Goal: Task Accomplishment & Management: Complete application form

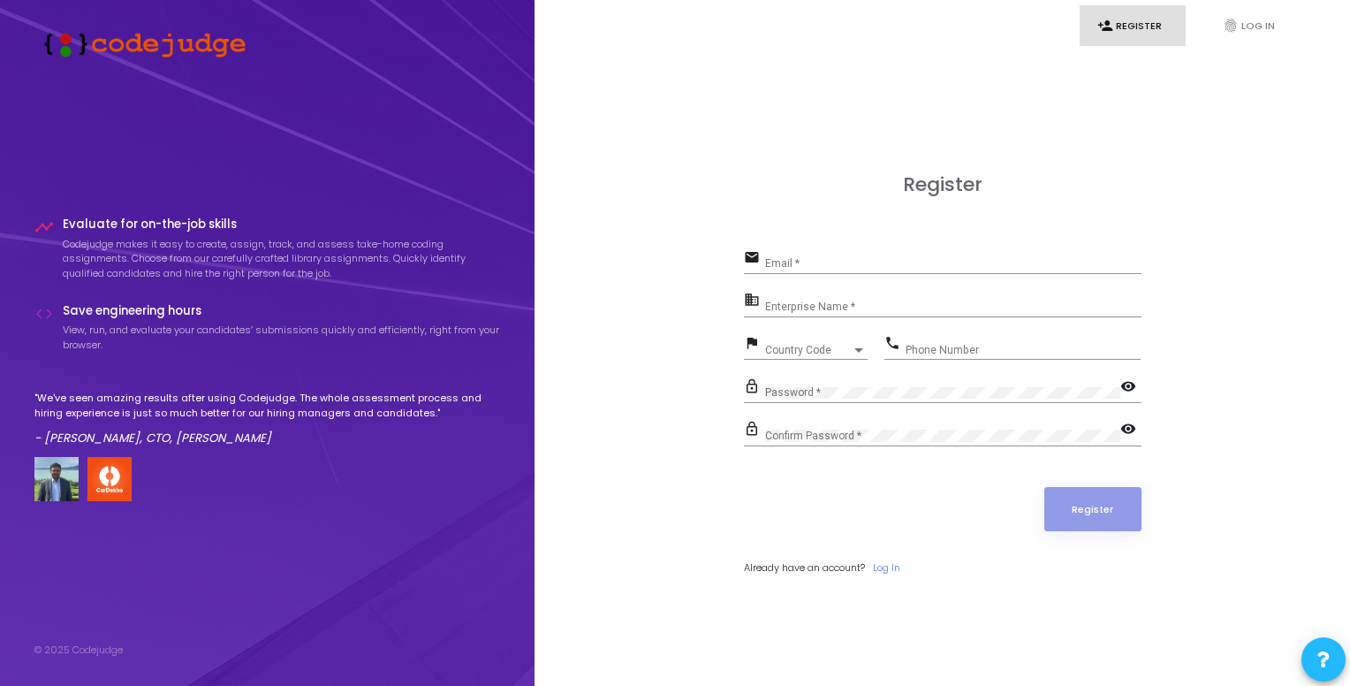
click at [863, 255] on div "Email *" at bounding box center [953, 259] width 376 height 27
type input "rajanarahul93@gmail.com"
click at [883, 309] on input "Enterprise Name *" at bounding box center [953, 306] width 376 height 12
type input "NA"
click at [820, 345] on span "Country Code" at bounding box center [808, 350] width 87 height 11
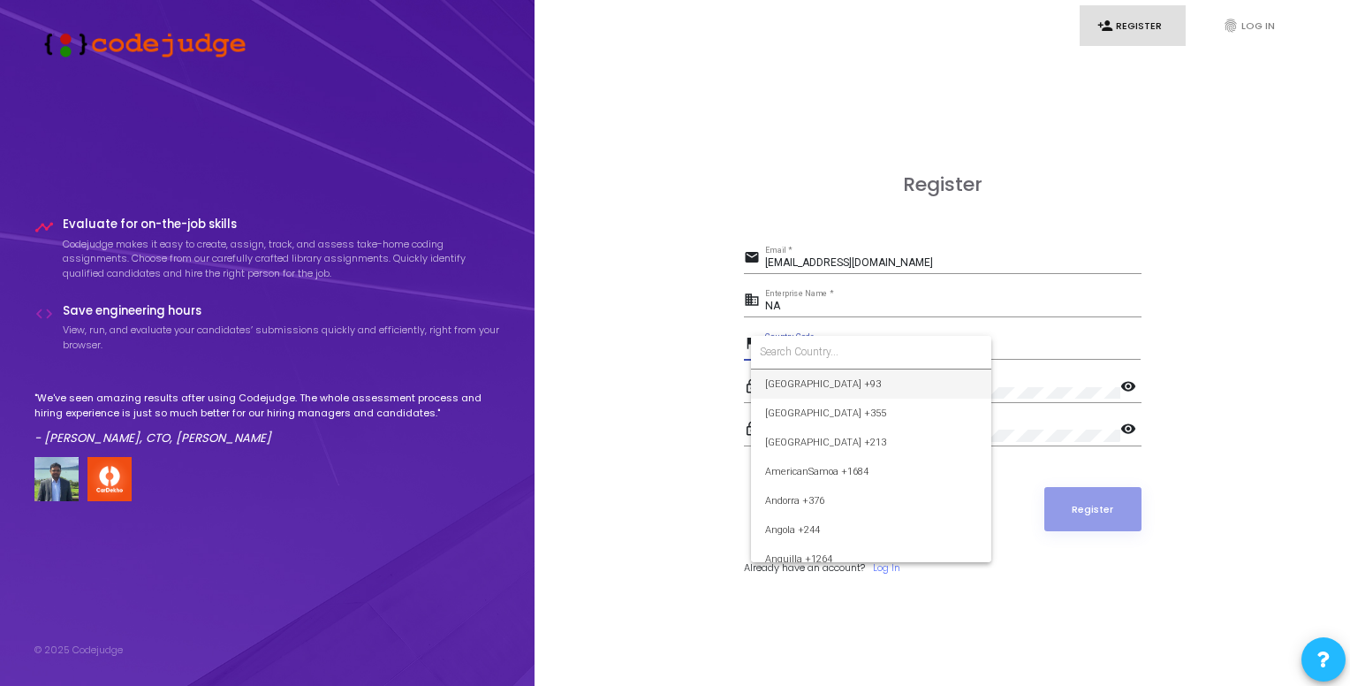
click at [820, 344] on input at bounding box center [871, 352] width 223 height 16
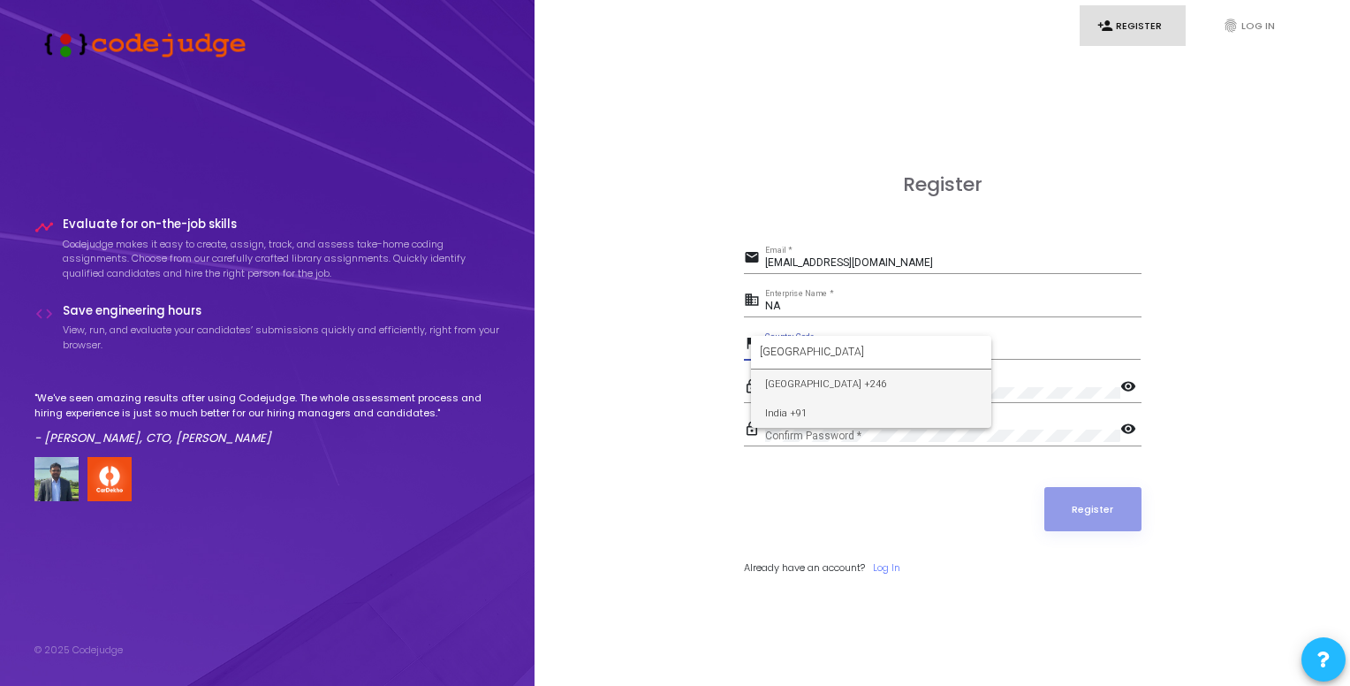
type input "India"
click at [816, 405] on span "India +91" at bounding box center [871, 413] width 212 height 29
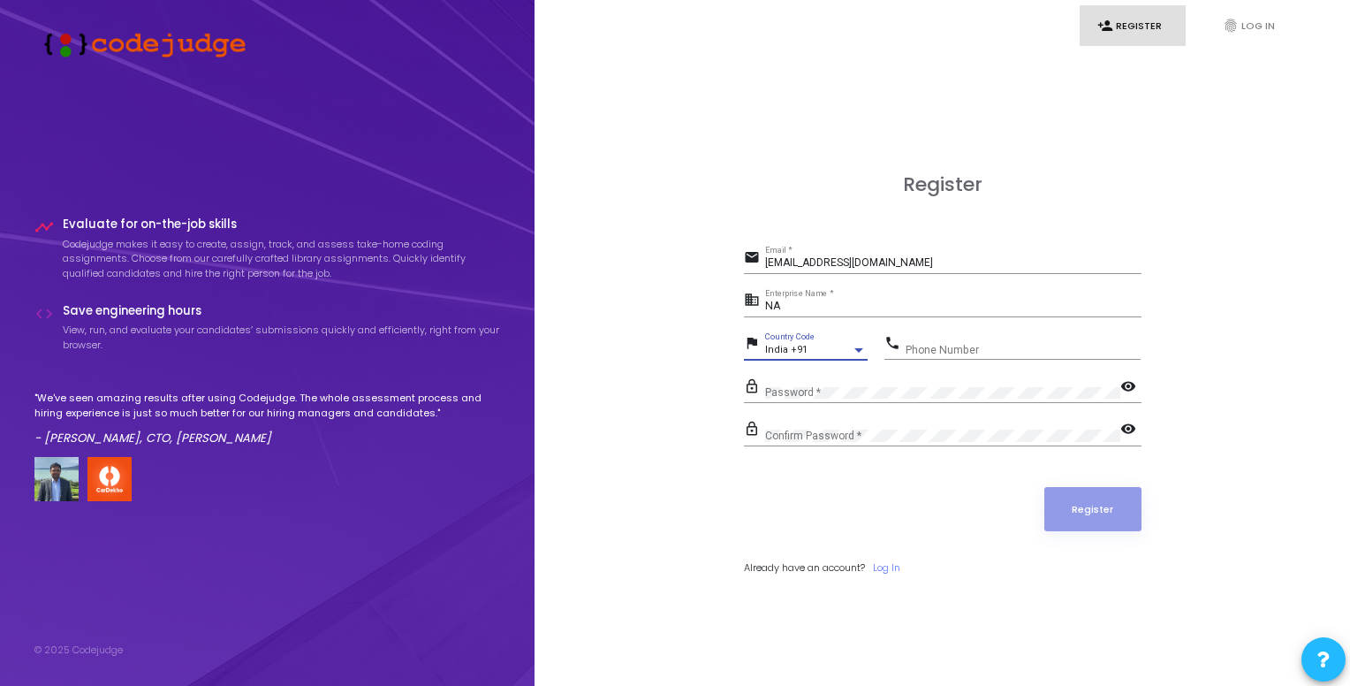
click at [990, 355] on div "Phone Number" at bounding box center [1023, 345] width 235 height 27
click at [994, 344] on input "Phone Number" at bounding box center [1023, 350] width 235 height 12
type input "9581335263"
click at [1131, 426] on mat-icon "visibility" at bounding box center [1131, 430] width 21 height 21
click at [1136, 395] on mat-icon "visibility" at bounding box center [1131, 387] width 21 height 21
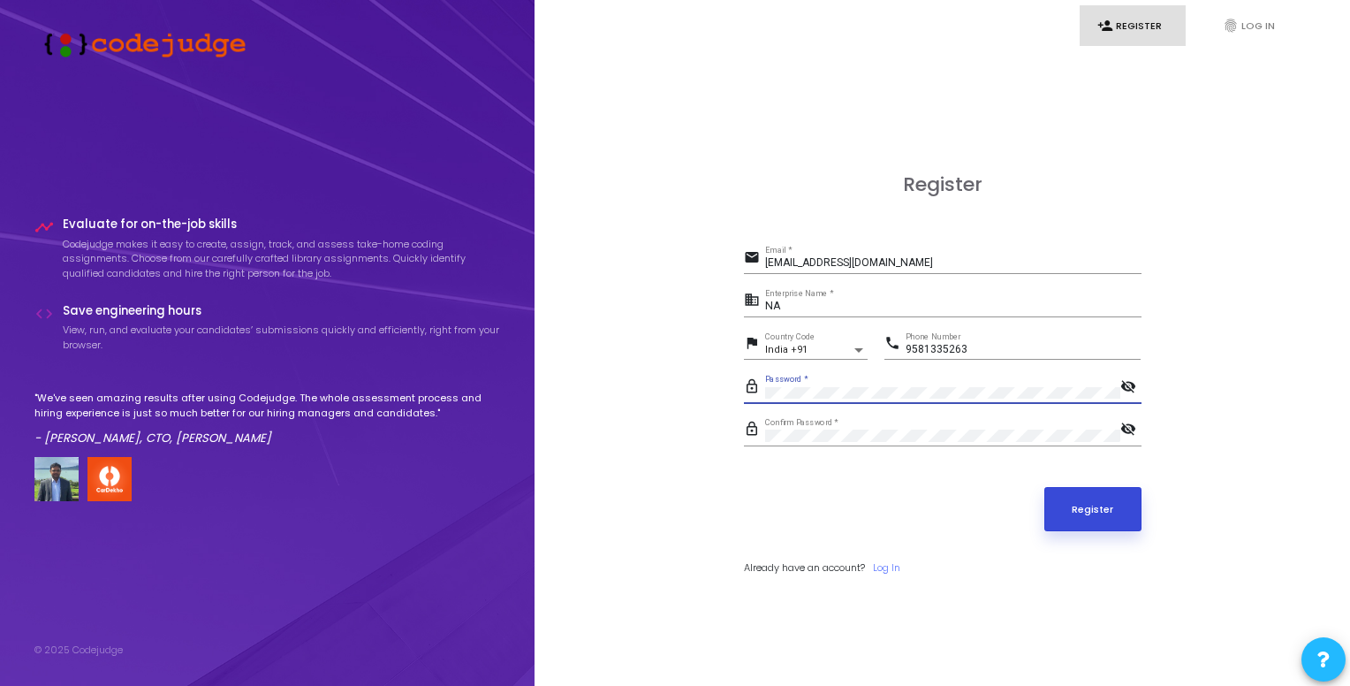
click at [1096, 505] on button "Register" at bounding box center [1093, 509] width 97 height 44
click at [1071, 505] on button "Register" at bounding box center [1093, 509] width 97 height 44
click at [813, 264] on input "rajanarahul93@gmail.com" at bounding box center [953, 263] width 376 height 12
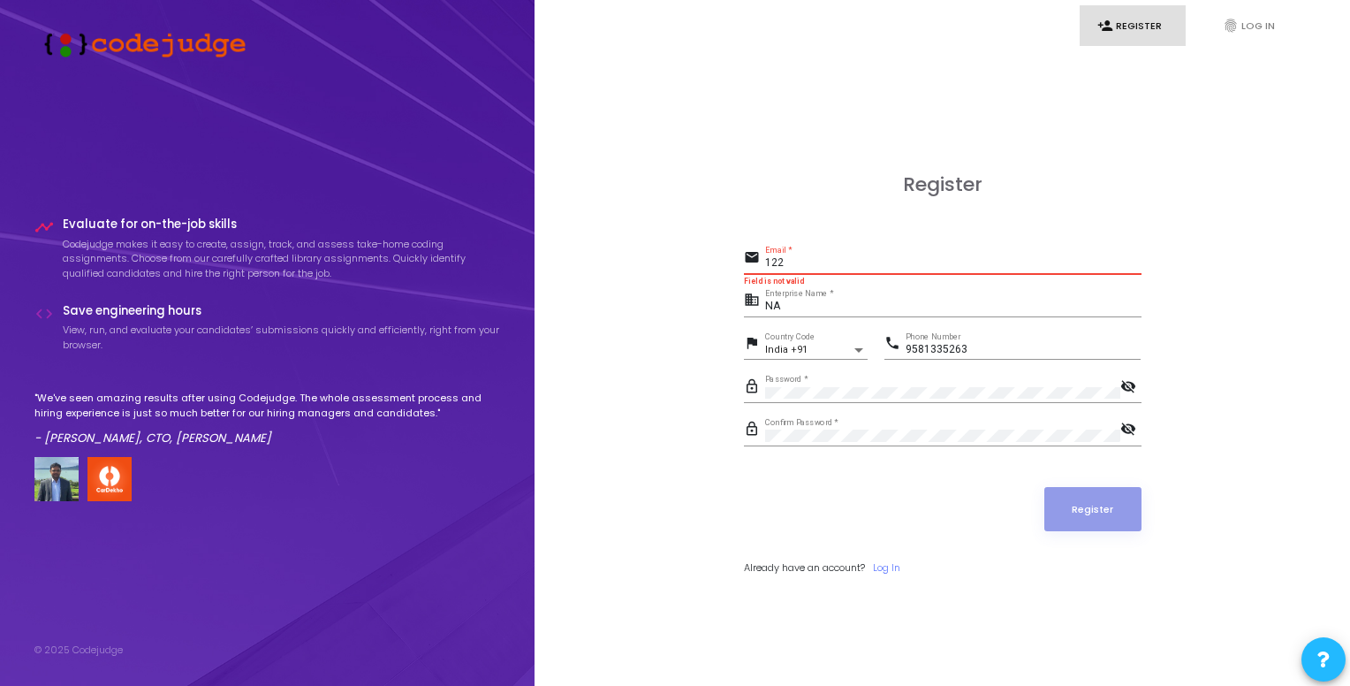
type input "[EMAIL_ADDRESS][DOMAIN_NAME]"
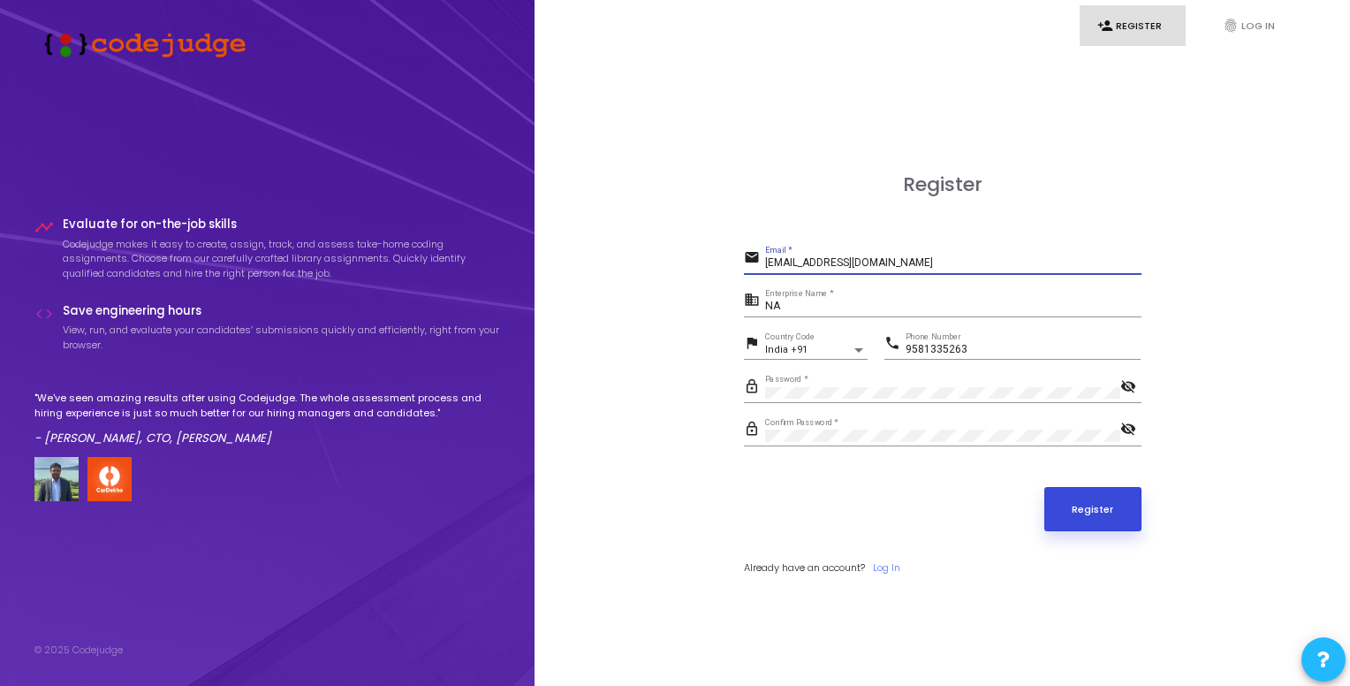
click at [1112, 511] on button "Register" at bounding box center [1093, 509] width 97 height 44
click at [894, 567] on link "Log In" at bounding box center [886, 567] width 27 height 15
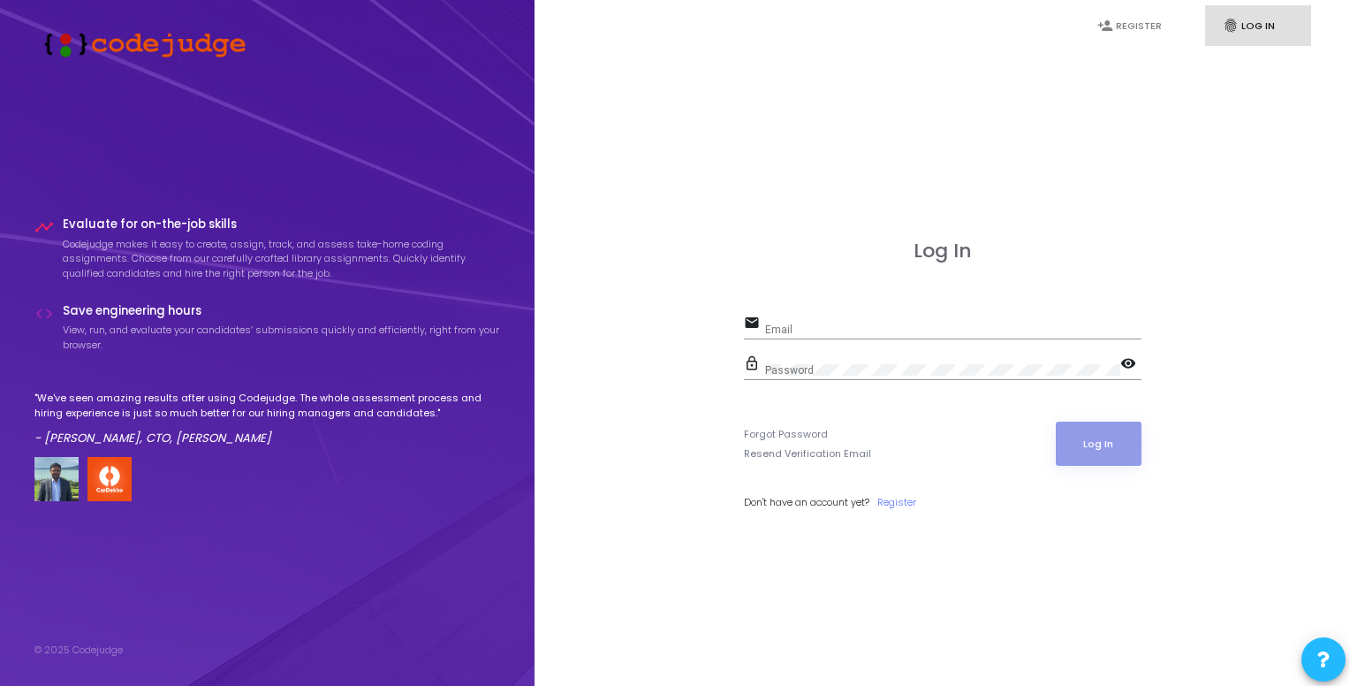
type input "[EMAIL_ADDRESS][DOMAIN_NAME]"
click at [1111, 439] on button "Log In" at bounding box center [1099, 444] width 86 height 44
click at [1106, 444] on button "Log In" at bounding box center [1099, 444] width 86 height 44
click at [1251, 20] on link "fingerprint Log In" at bounding box center [1258, 26] width 106 height 42
click at [1128, 443] on button "Log In" at bounding box center [1099, 444] width 86 height 44
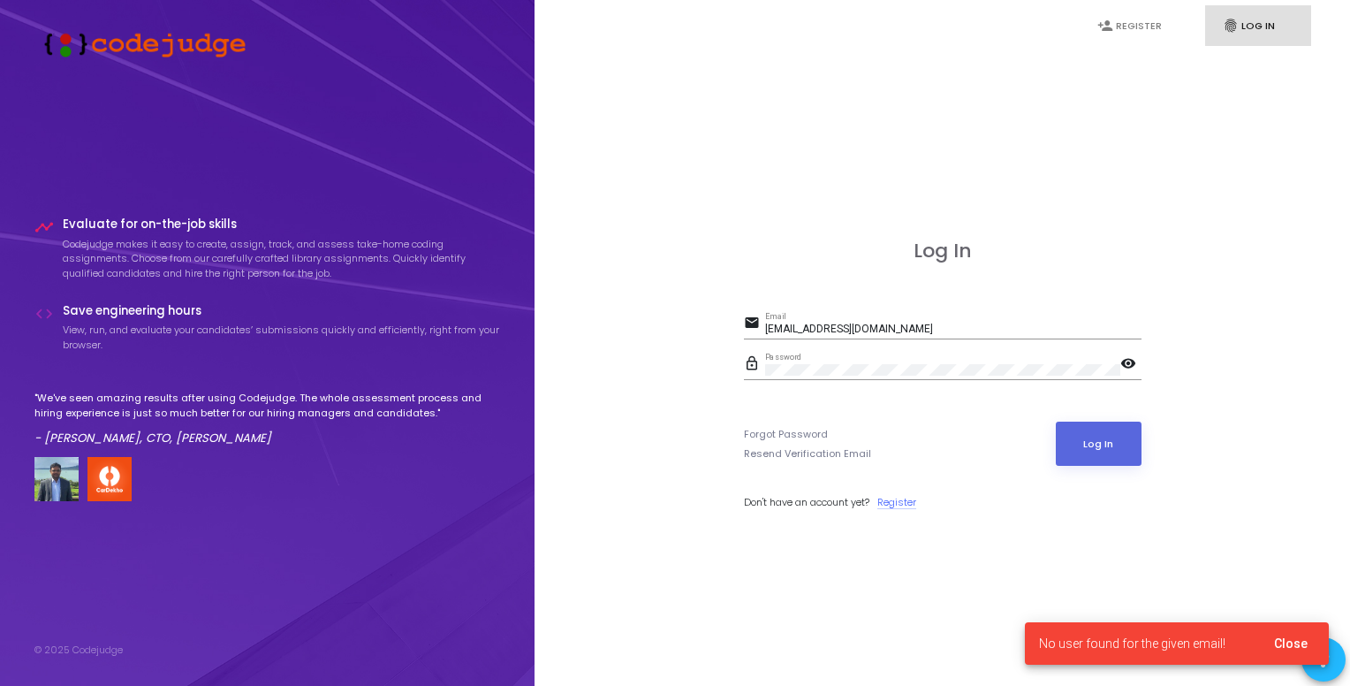
click at [902, 497] on link "Register" at bounding box center [896, 502] width 39 height 15
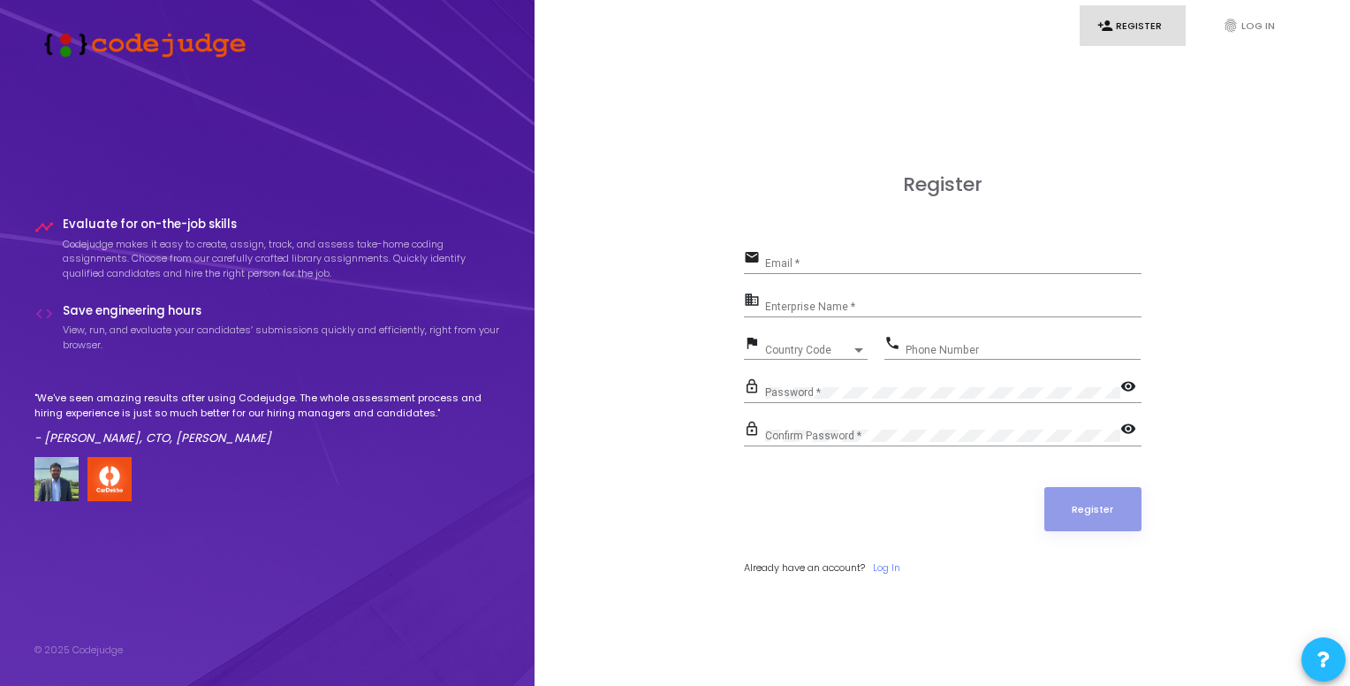
type input "[EMAIL_ADDRESS][DOMAIN_NAME]"
click at [856, 304] on input "Enterprise Name *" at bounding box center [953, 306] width 376 height 12
type input "NA"
click at [817, 348] on span "Country Code" at bounding box center [808, 350] width 87 height 11
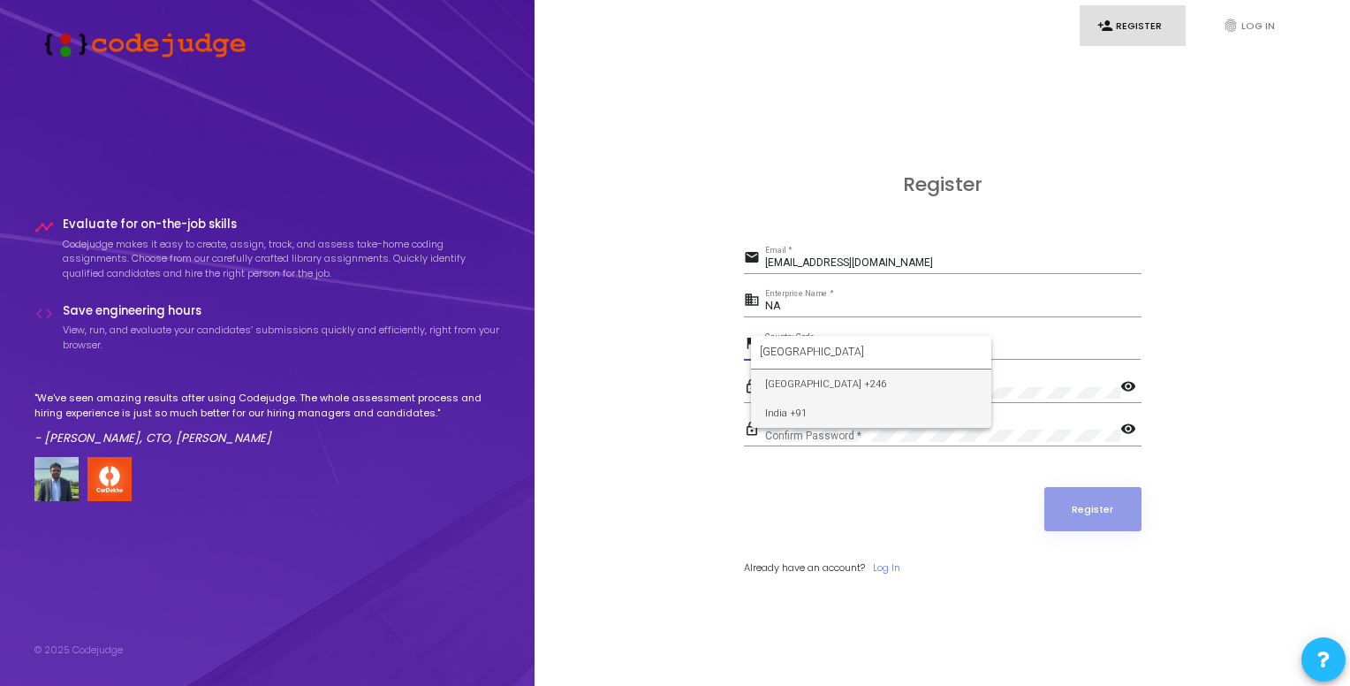
type input "India"
click at [831, 409] on span "India +91" at bounding box center [871, 413] width 212 height 29
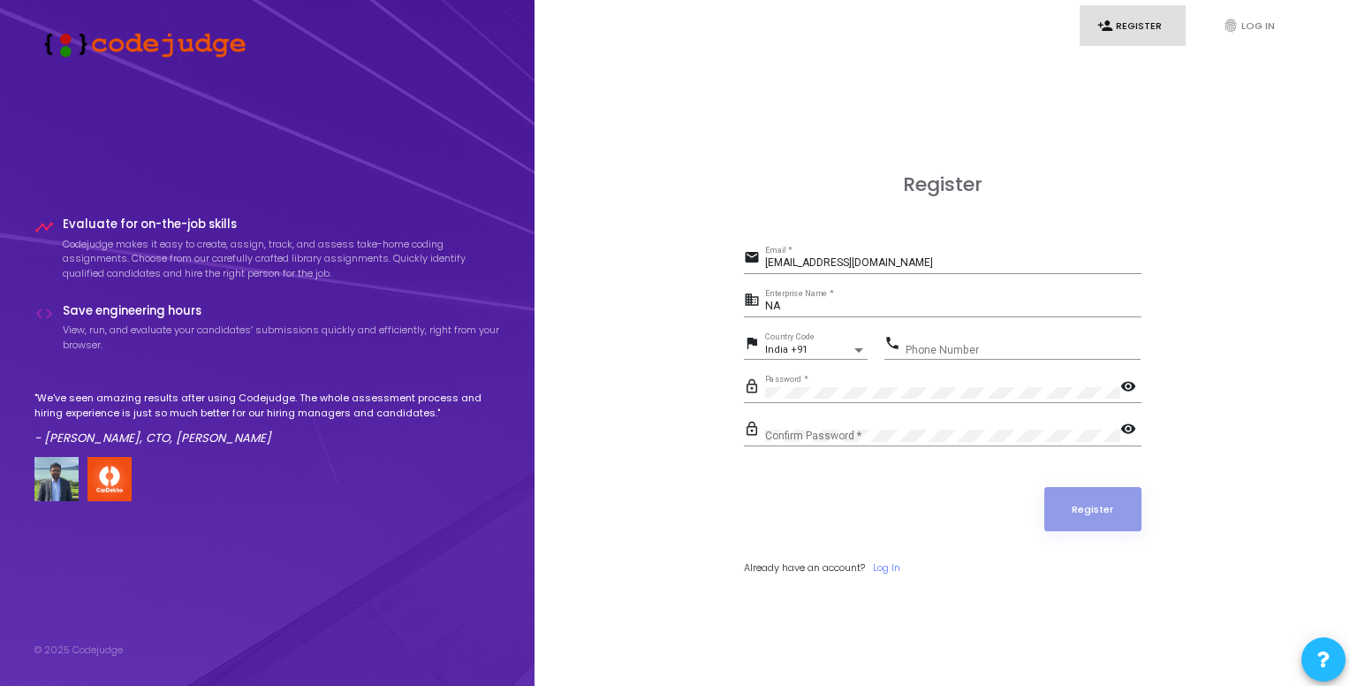
click at [967, 341] on div "Phone Number" at bounding box center [1023, 345] width 235 height 27
type input "9581335263"
click at [1127, 387] on mat-icon "visibility" at bounding box center [1131, 387] width 21 height 21
click at [1123, 511] on button "Register" at bounding box center [1093, 509] width 97 height 44
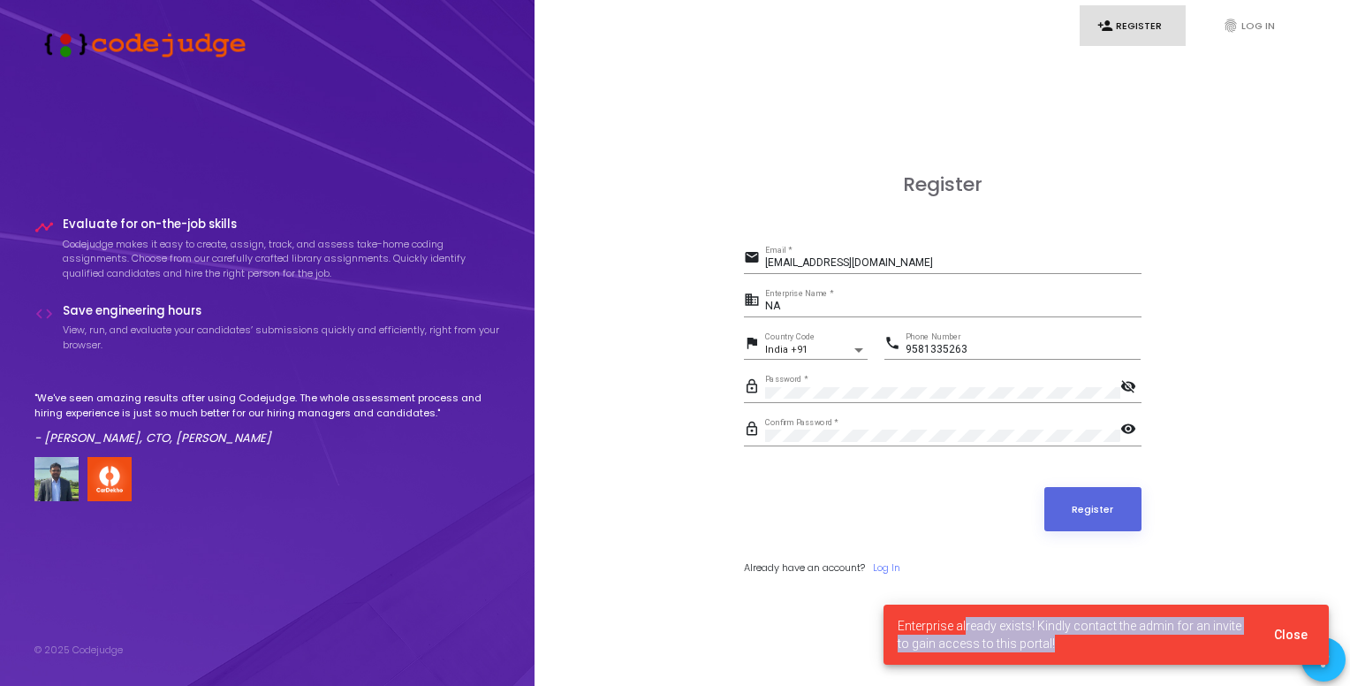
drag, startPoint x: 994, startPoint y: 623, endPoint x: 1094, endPoint y: 641, distance: 101.4
click at [1094, 641] on span "Enterprise already exists! Kindly contact the admin for an invite to gain acces…" at bounding box center [1075, 634] width 355 height 35
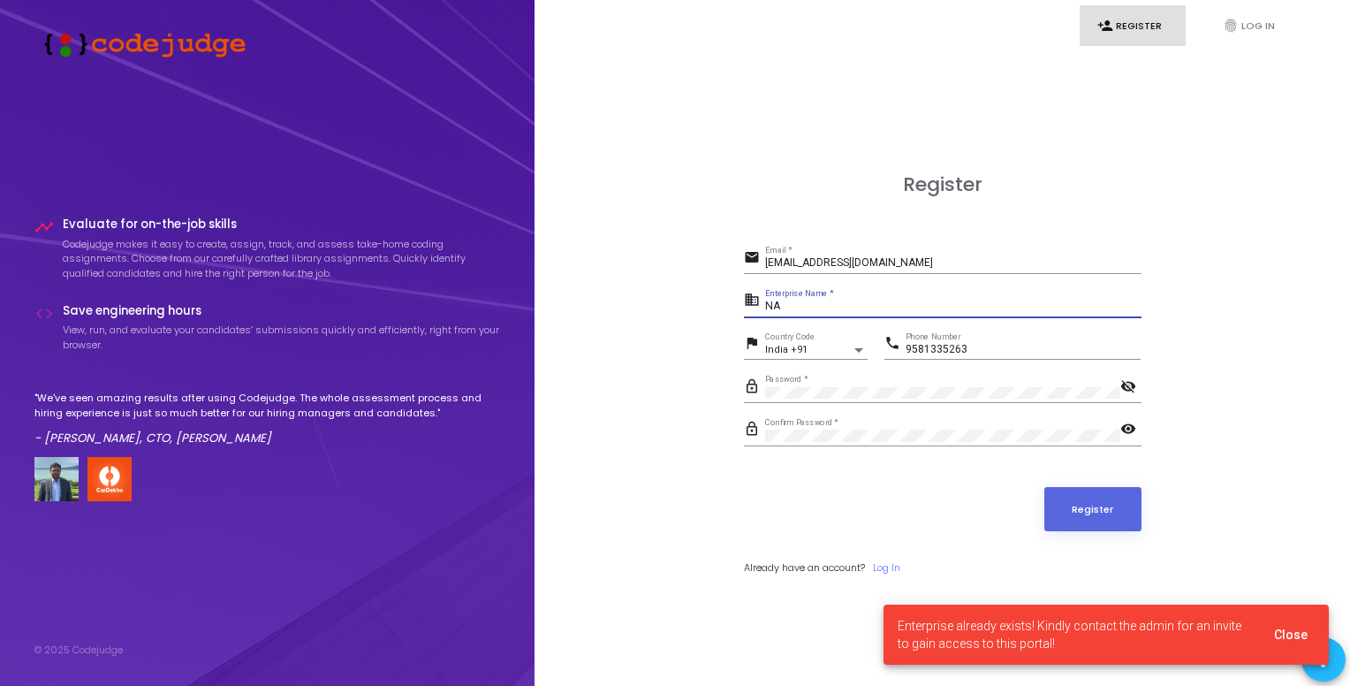
drag, startPoint x: 787, startPoint y: 308, endPoint x: 679, endPoint y: 319, distance: 109.2
click at [679, 319] on div "Register email 122bt0734@nitrkl.ac.in Email * business NA Enterprise Name * fla…" at bounding box center [942, 394] width 777 height 686
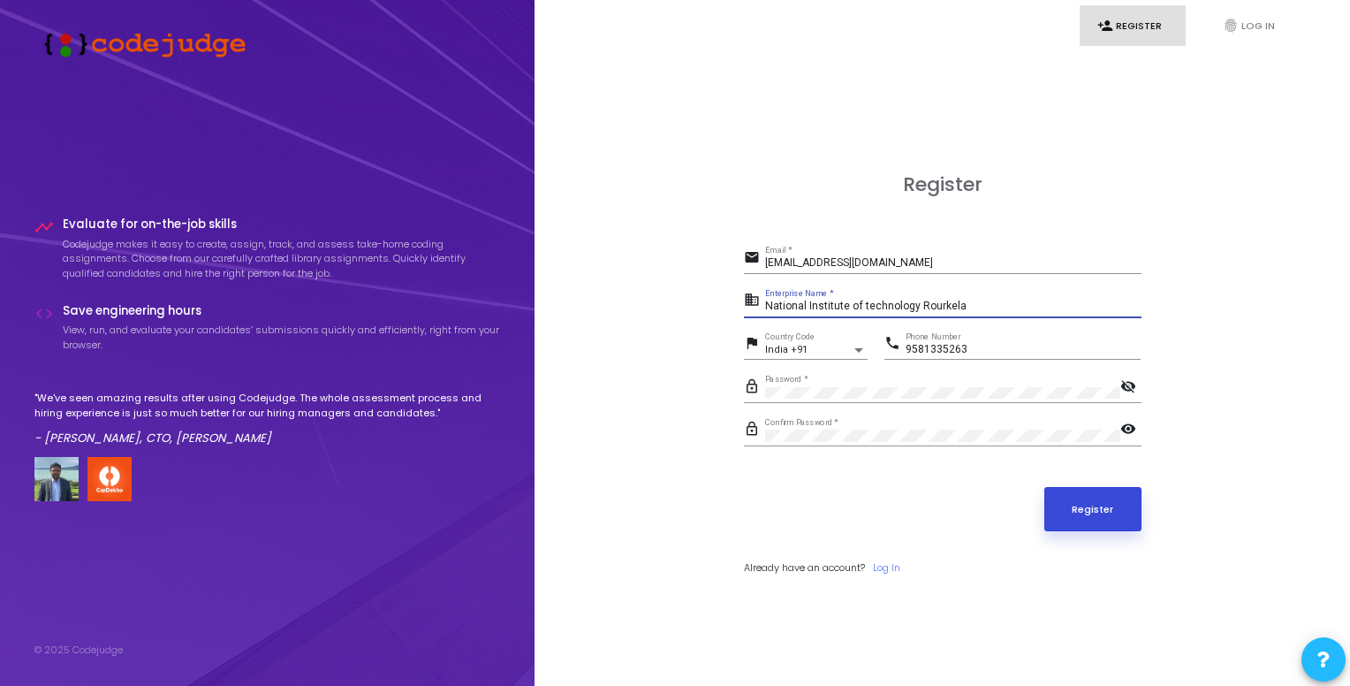
type input "National Institute of technology Rourkela"
click at [1078, 517] on button "Register" at bounding box center [1093, 509] width 97 height 44
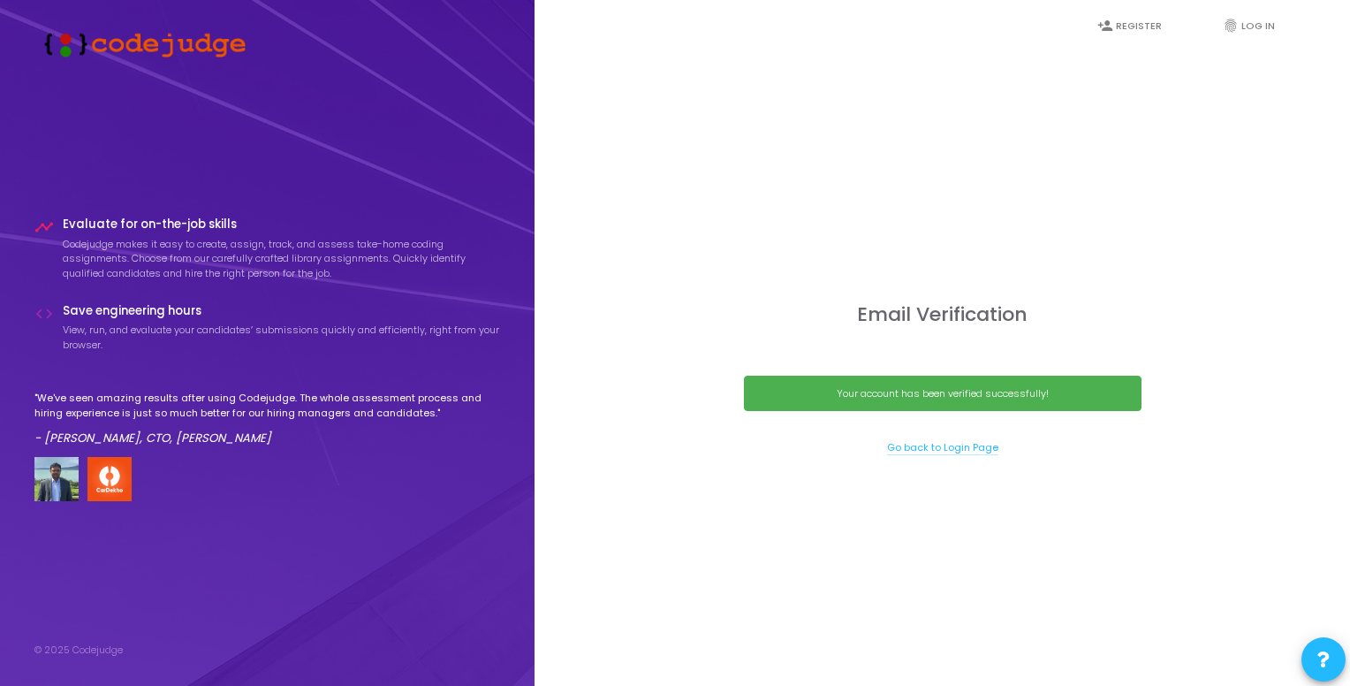
click at [945, 443] on link "Go back to Login Page" at bounding box center [942, 447] width 111 height 15
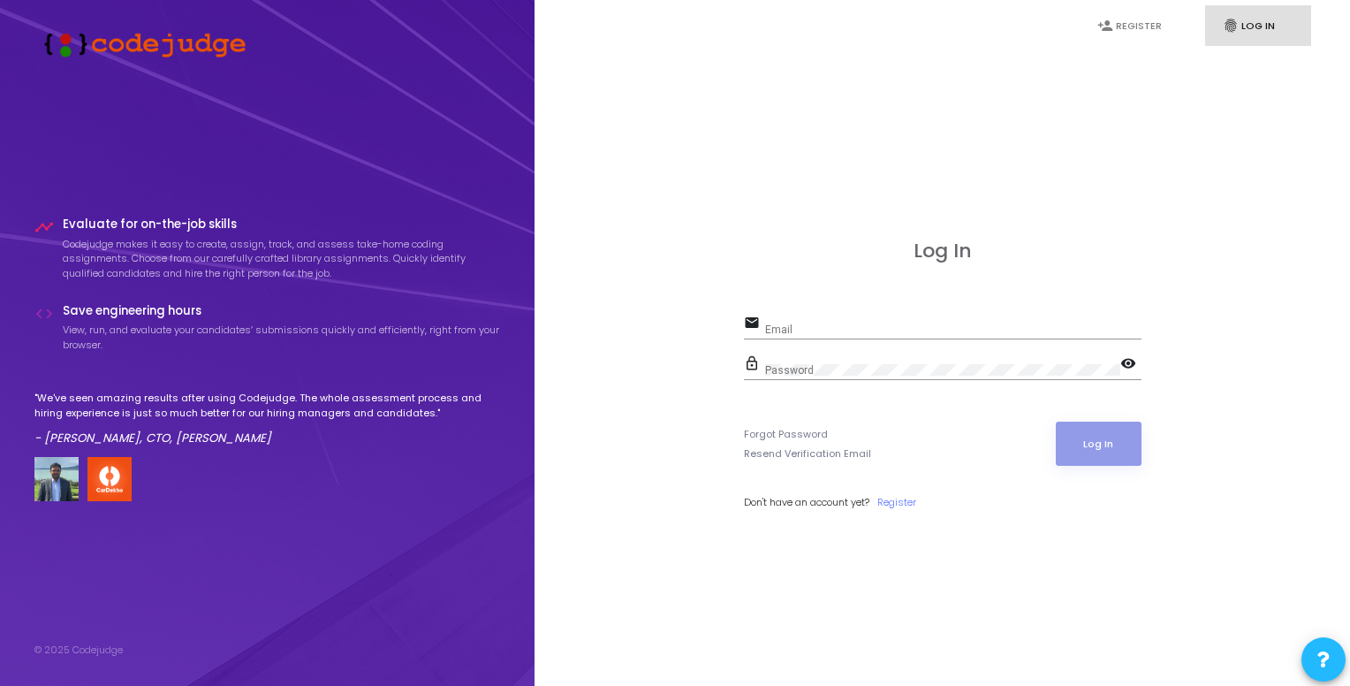
type input "[EMAIL_ADDRESS][DOMAIN_NAME]"
click at [1124, 362] on mat-icon "visibility" at bounding box center [1131, 364] width 21 height 21
click at [1083, 458] on button "Log In" at bounding box center [1099, 444] width 86 height 44
